Goal: Task Accomplishment & Management: Use online tool/utility

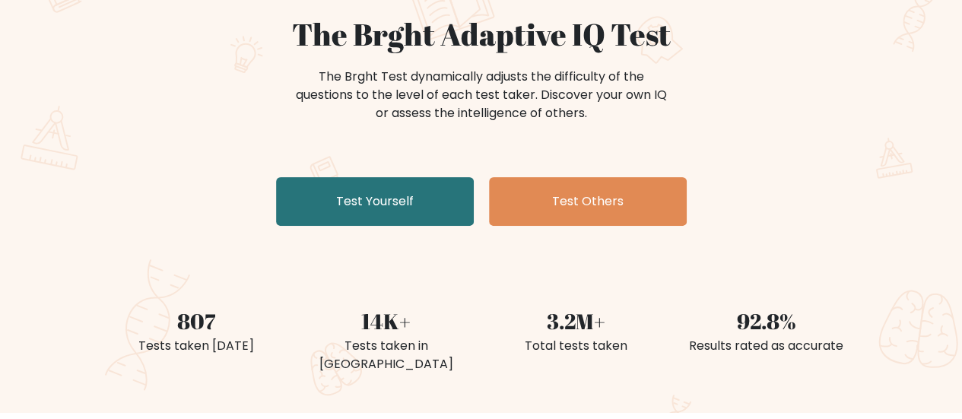
scroll to position [141, 0]
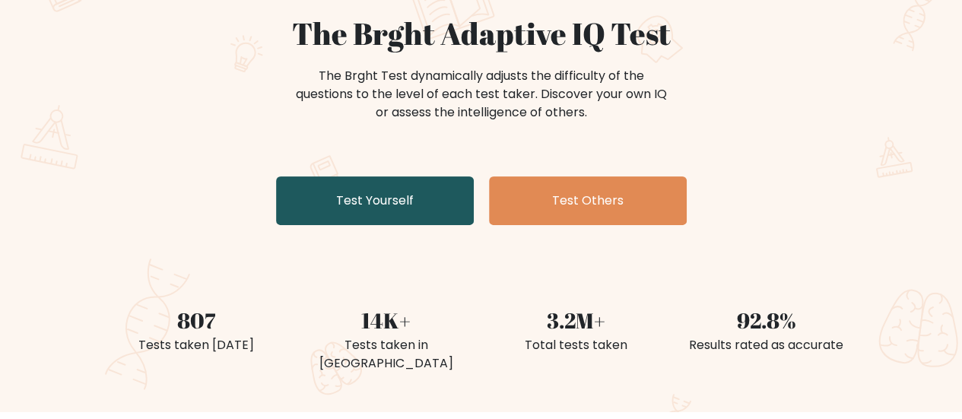
click at [366, 191] on link "Test Yourself" at bounding box center [375, 200] width 198 height 49
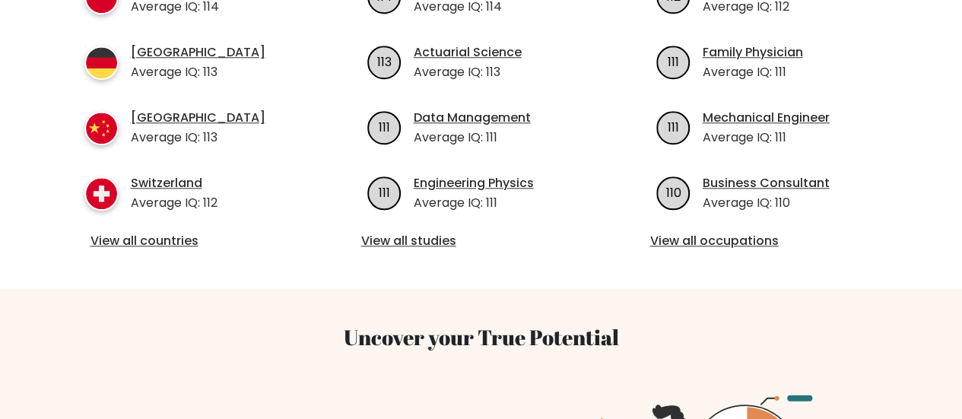
scroll to position [721, 0]
click at [164, 231] on link "View all countries" at bounding box center [193, 240] width 204 height 18
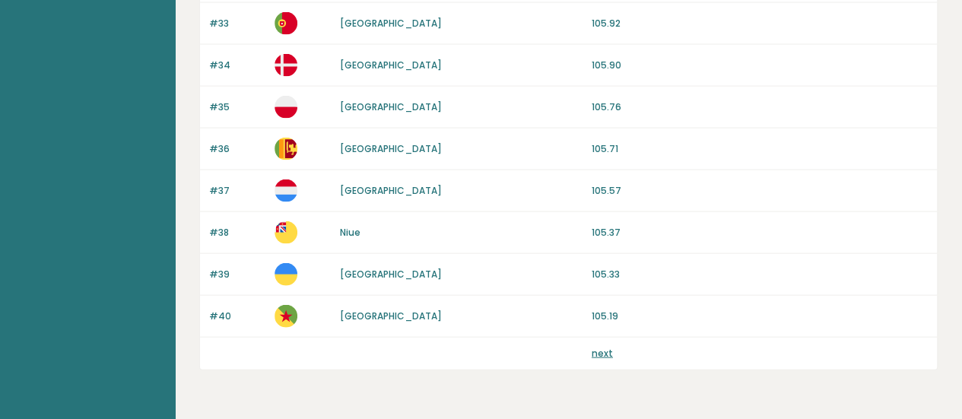
scroll to position [1539, 0]
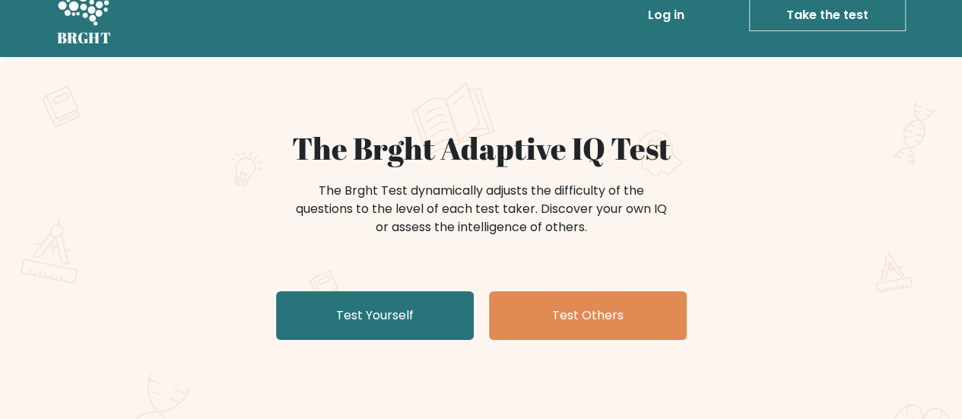
scroll to position [25, 0]
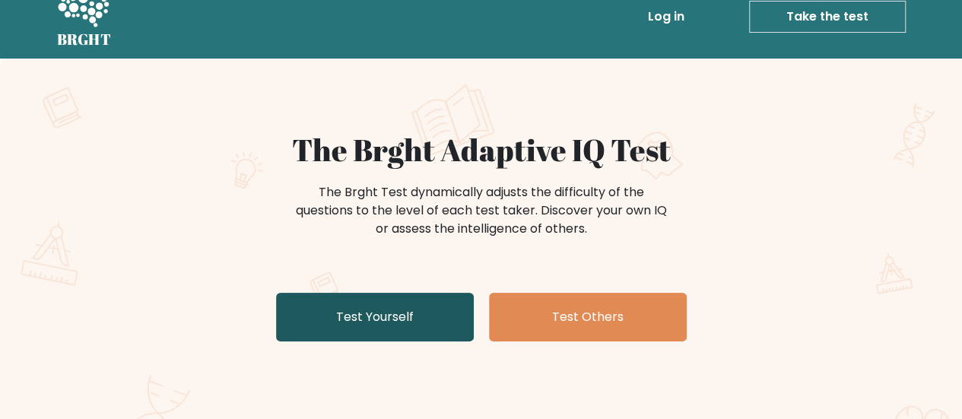
click at [402, 311] on link "Test Yourself" at bounding box center [375, 317] width 198 height 49
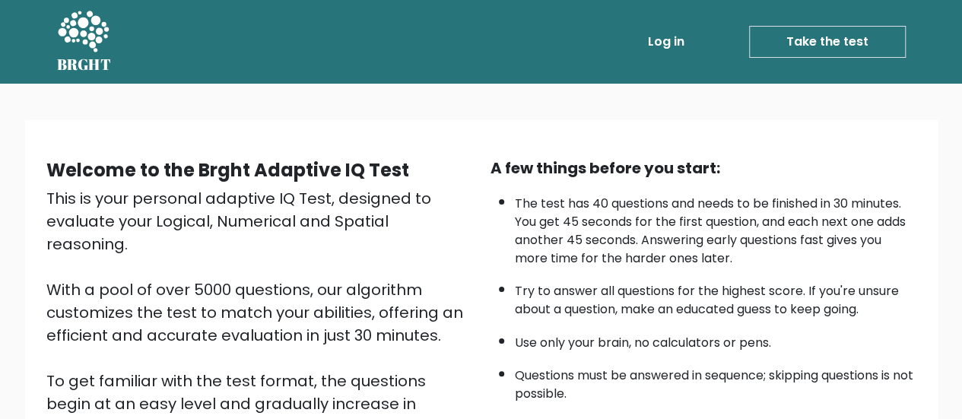
scroll to position [277, 0]
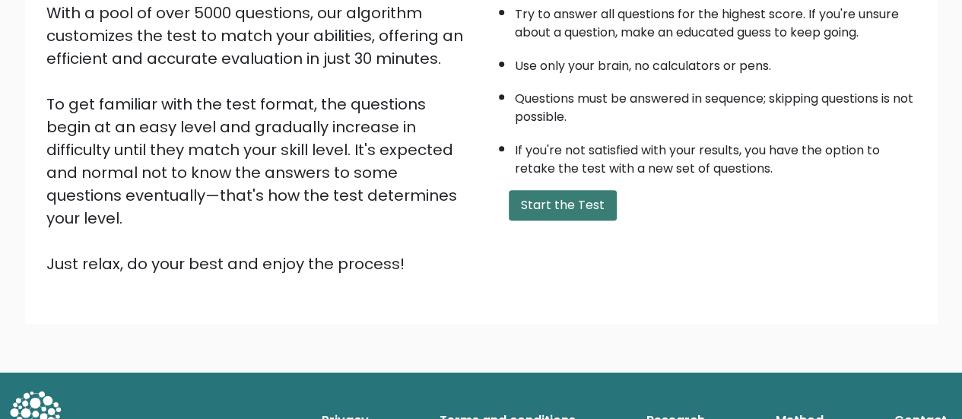
click at [546, 211] on button "Start the Test" at bounding box center [563, 205] width 108 height 30
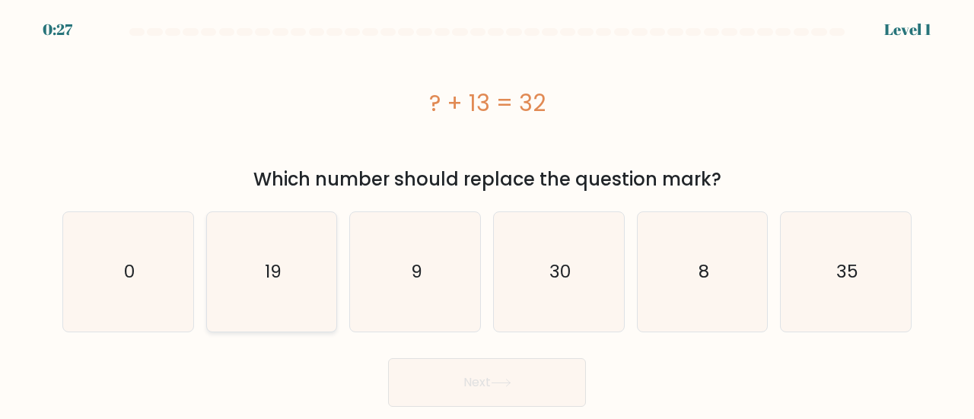
click at [314, 260] on icon "19" at bounding box center [271, 271] width 119 height 119
click at [487, 214] on input "b. 19" at bounding box center [487, 212] width 1 height 4
radio input "true"
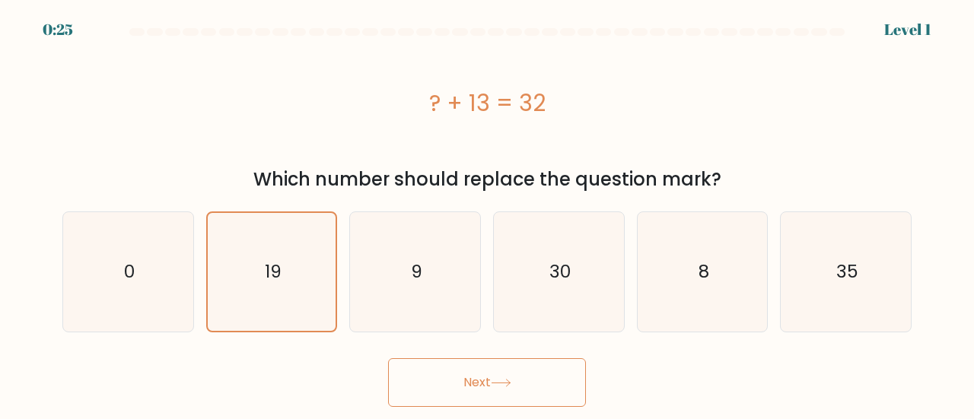
click at [520, 374] on button "Next" at bounding box center [487, 382] width 198 height 49
